Goal: Navigation & Orientation: Find specific page/section

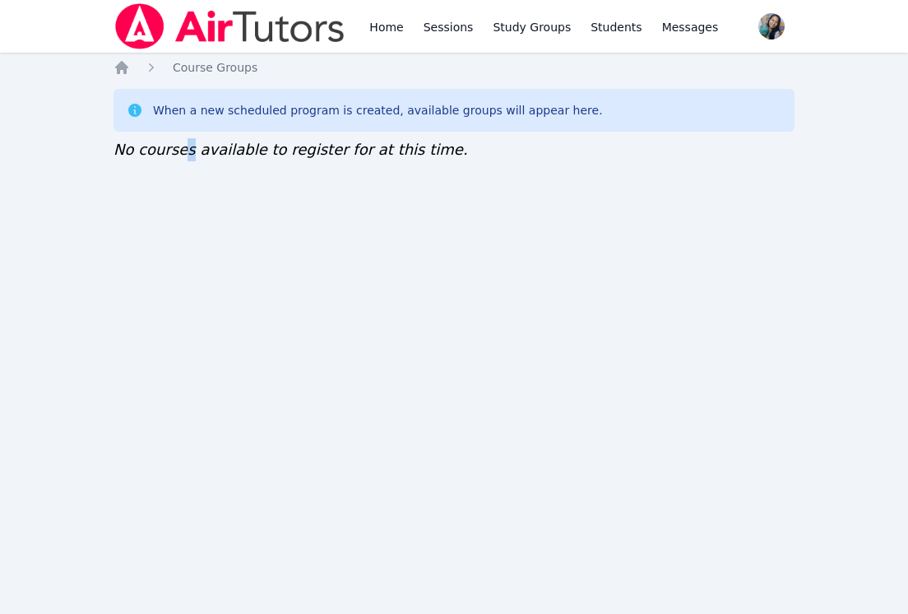
click at [184, 347] on div "Home Sessions Study Groups Students Messages Open user menu Sokha Lee Open main…" at bounding box center [454, 307] width 908 height 614
